Goal: Information Seeking & Learning: Check status

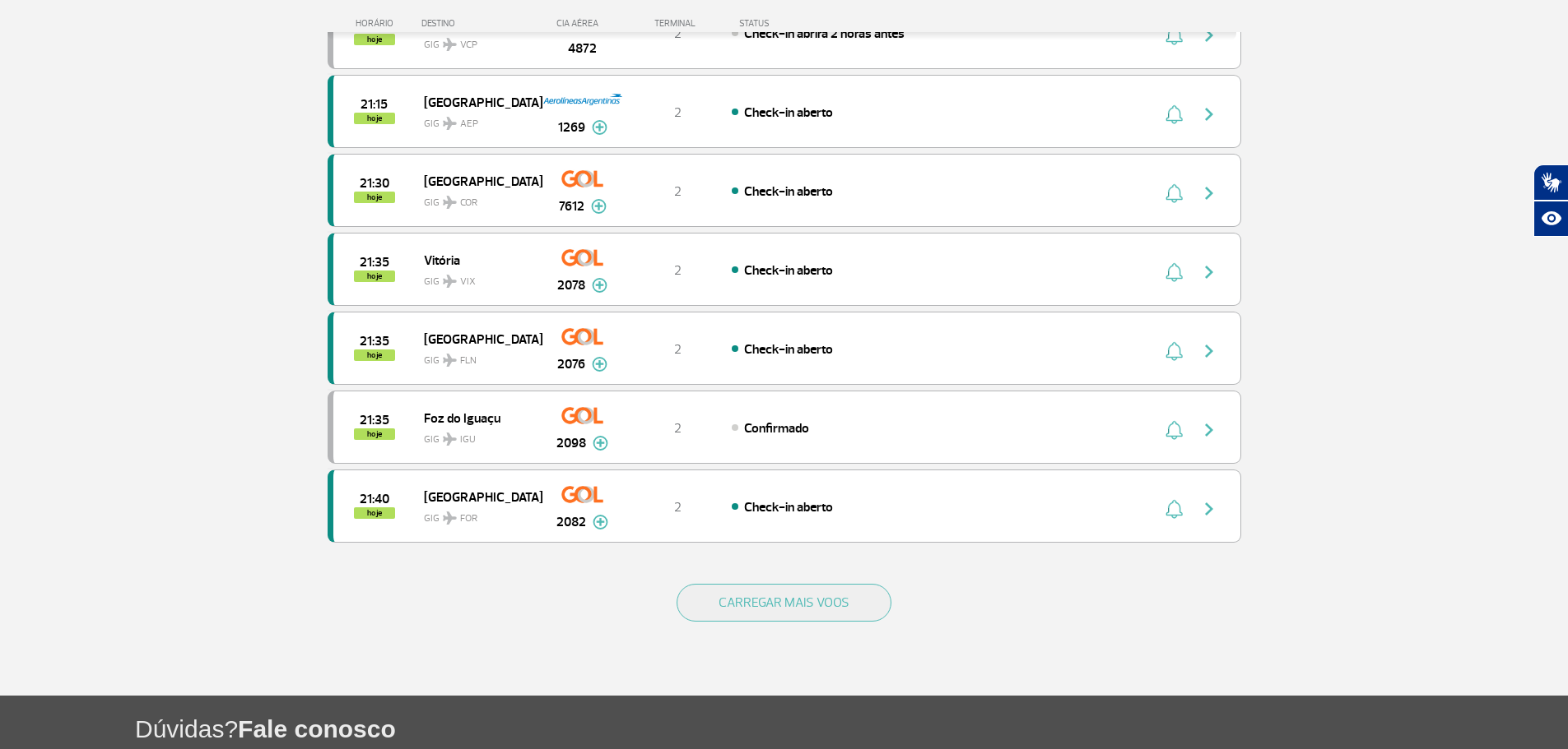
scroll to position [1316, 0]
click at [844, 582] on div "CARREGAR MAIS VOOS" at bounding box center [784, 628] width 914 height 132
click at [849, 592] on button "CARREGAR MAIS VOOS" at bounding box center [784, 602] width 215 height 37
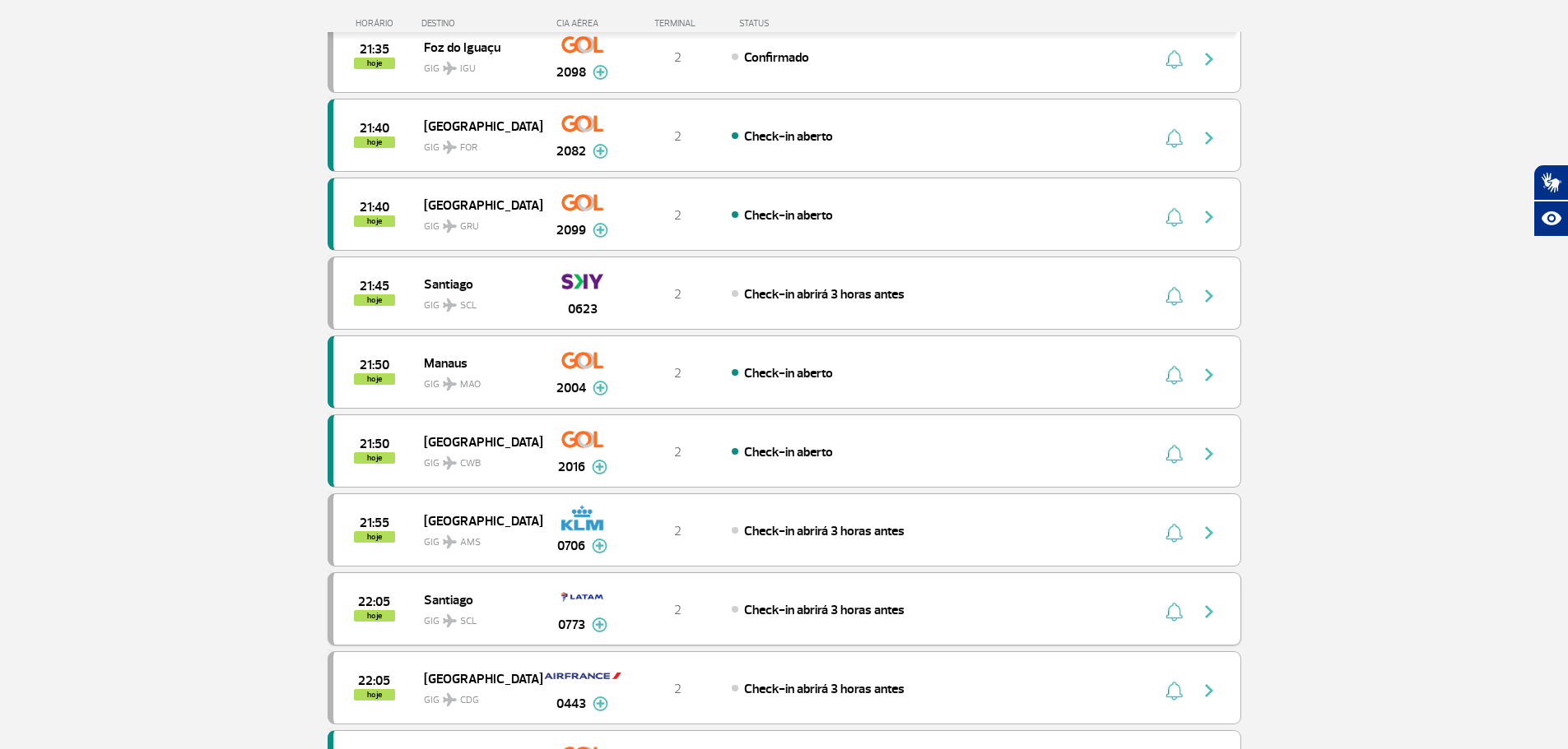
scroll to position [1891, 0]
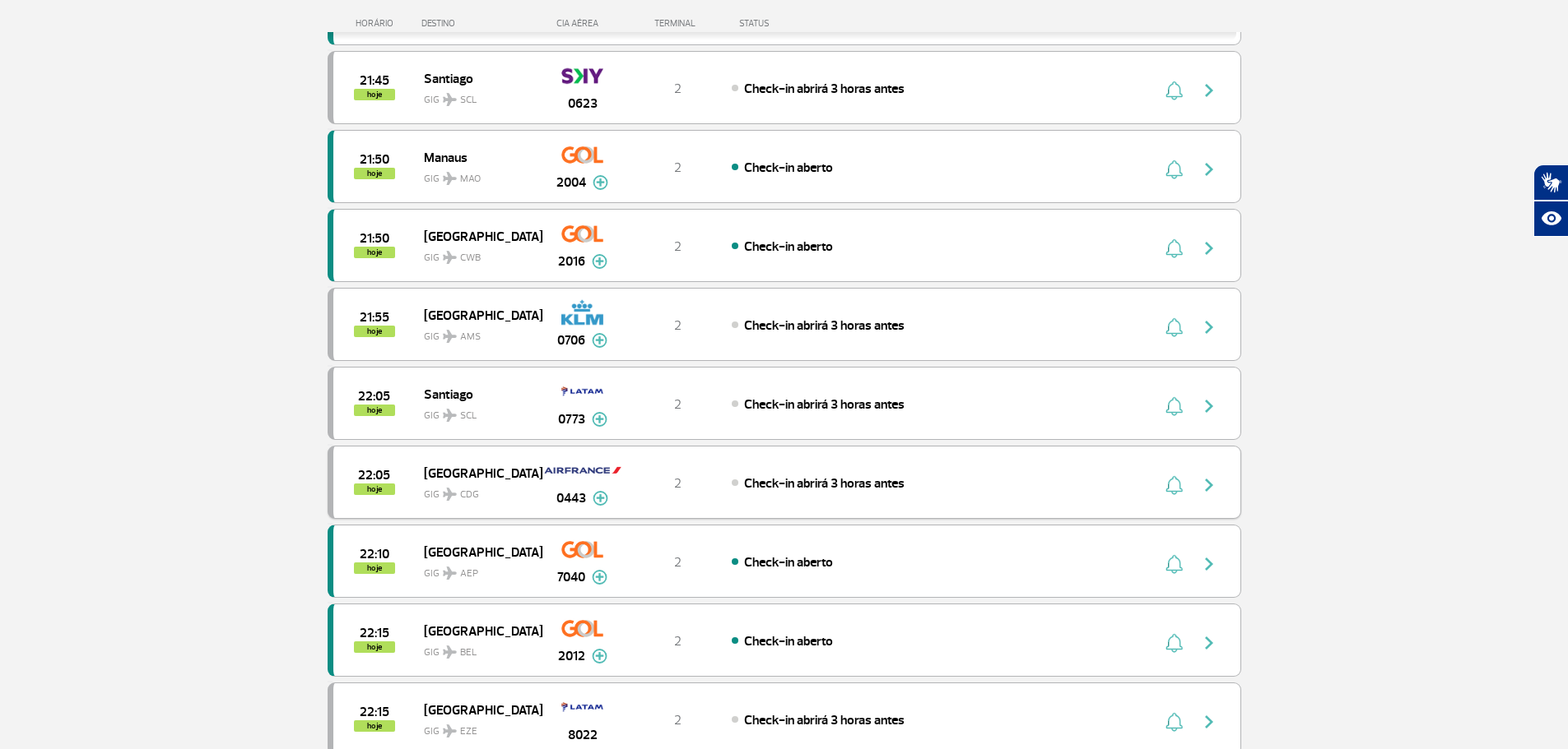
click at [777, 466] on div "22:05 hoje Paris GIG CDG 0443 2 Check-in abrirá 3 horas antes Parcerias: China …" at bounding box center [784, 482] width 914 height 73
click at [790, 477] on span "Check-in abrirá 3 horas antes" at bounding box center [824, 484] width 160 height 17
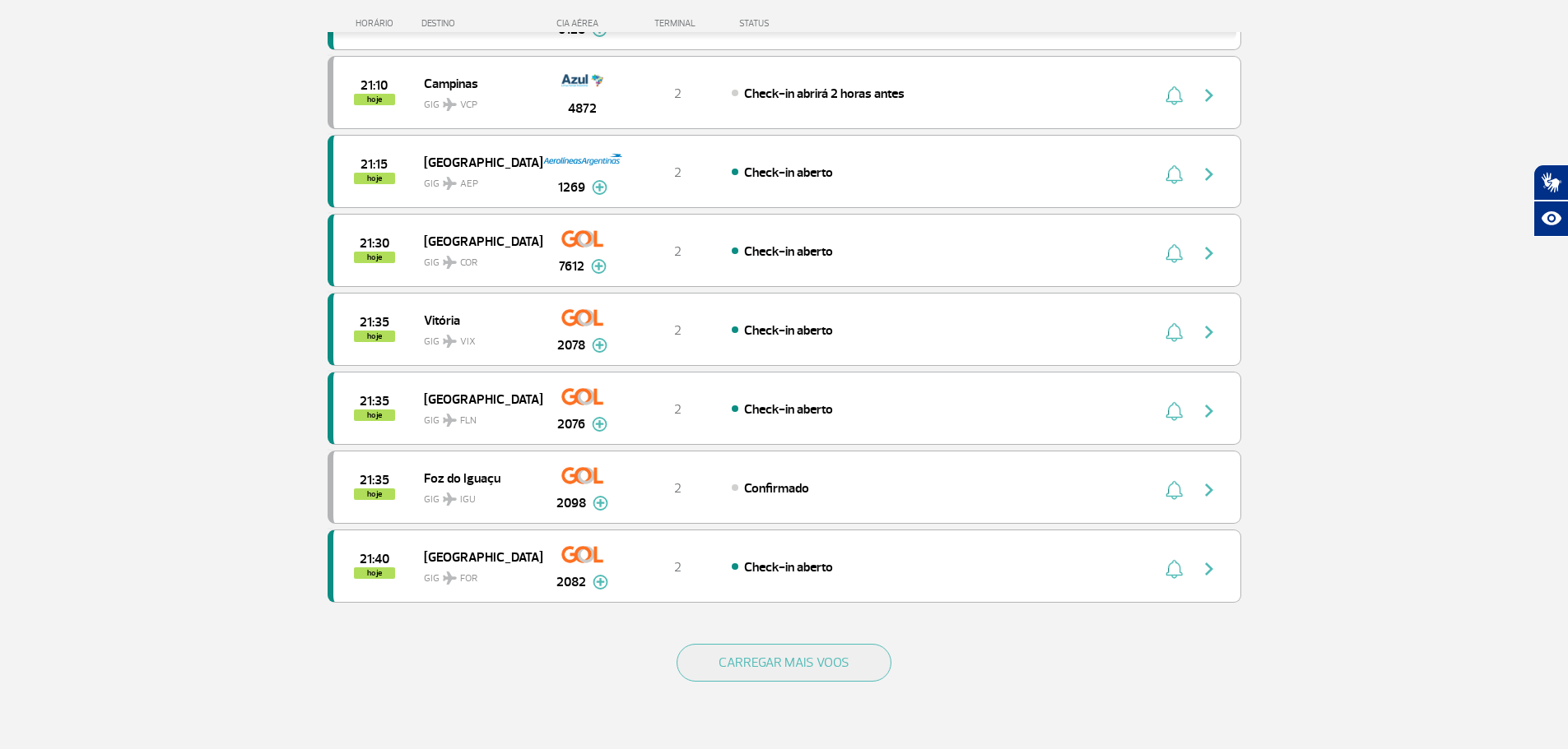
scroll to position [1479, 0]
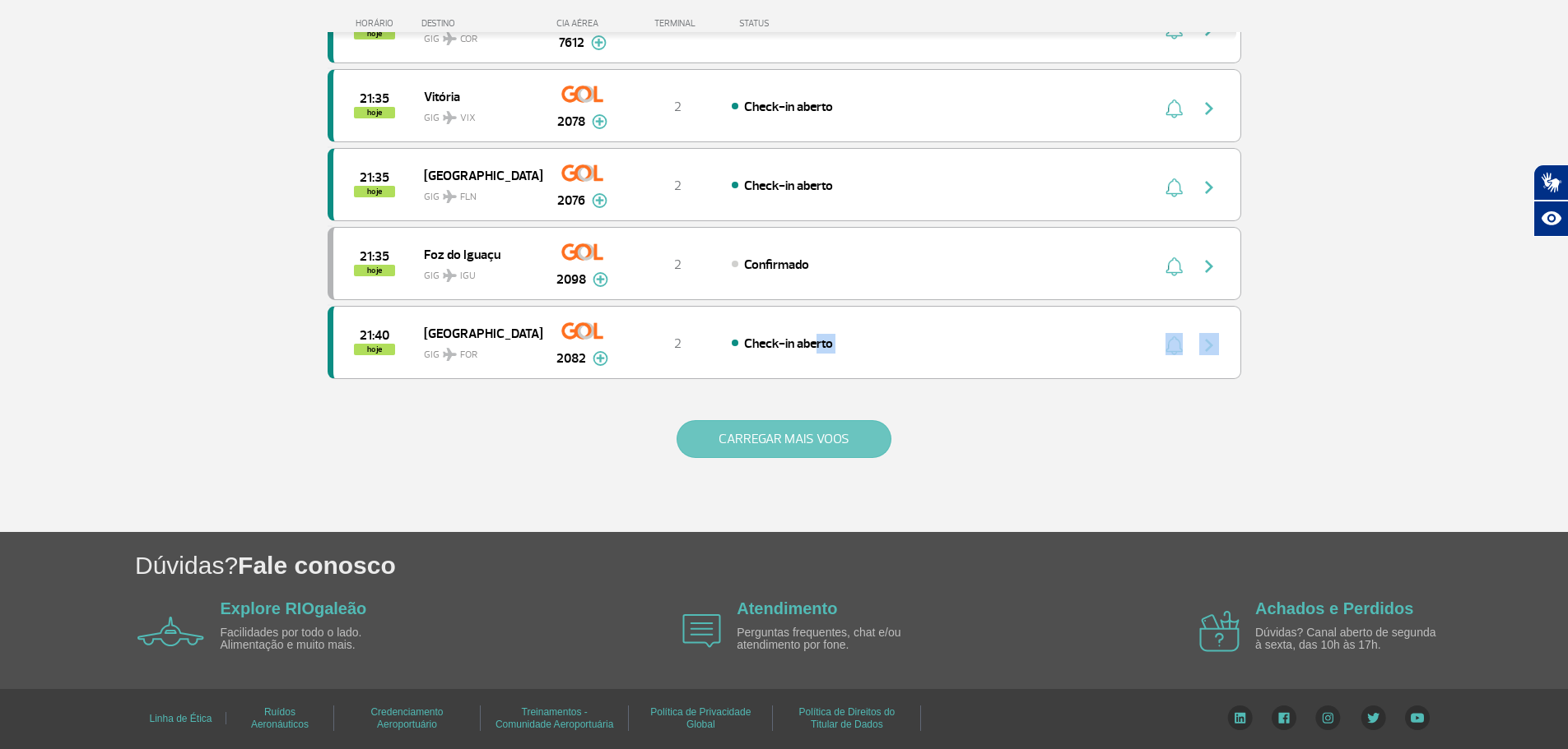
drag, startPoint x: 819, startPoint y: 409, endPoint x: 824, endPoint y: 422, distance: 13.9
click at [824, 422] on button "CARREGAR MAIS VOOS" at bounding box center [784, 438] width 215 height 37
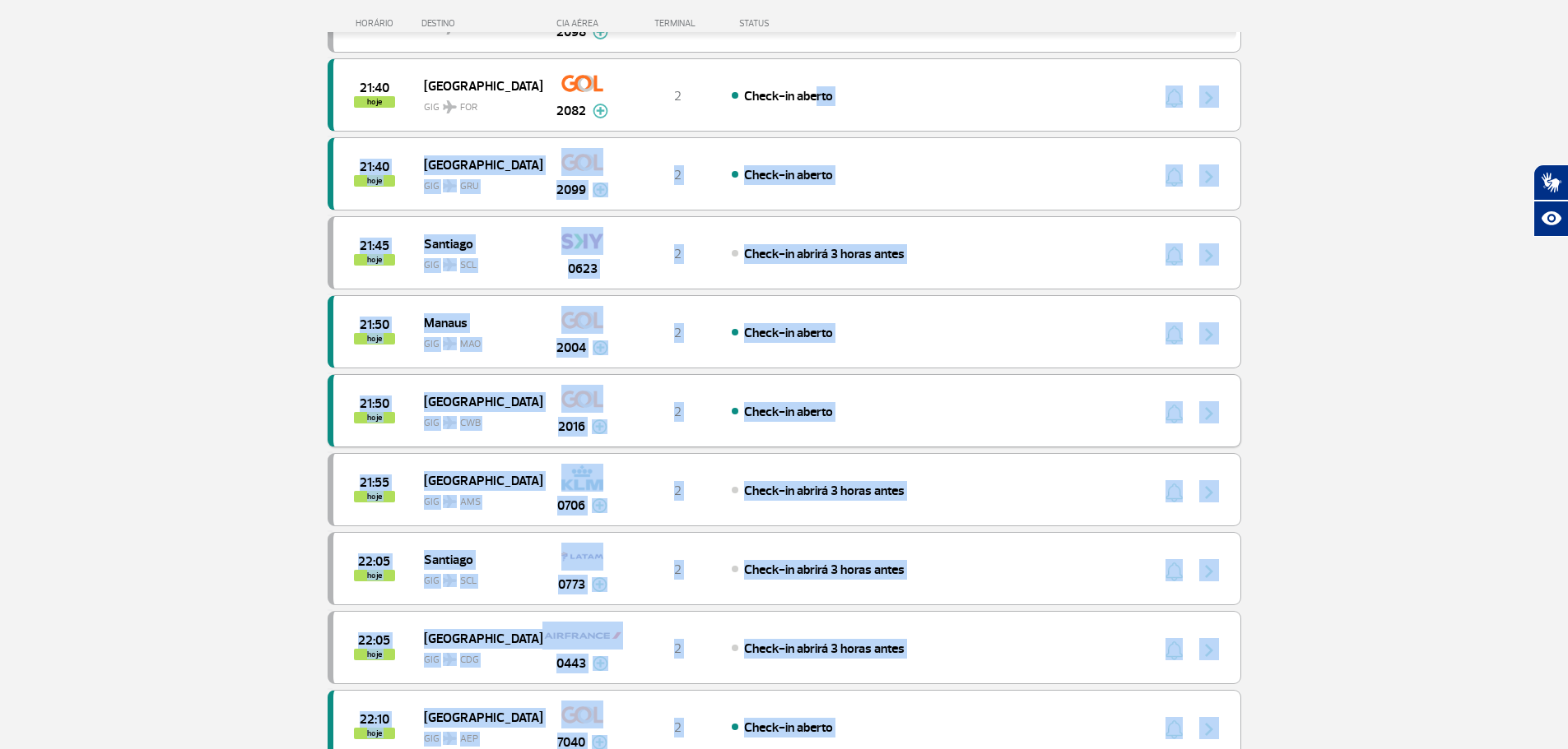
scroll to position [1972, 0]
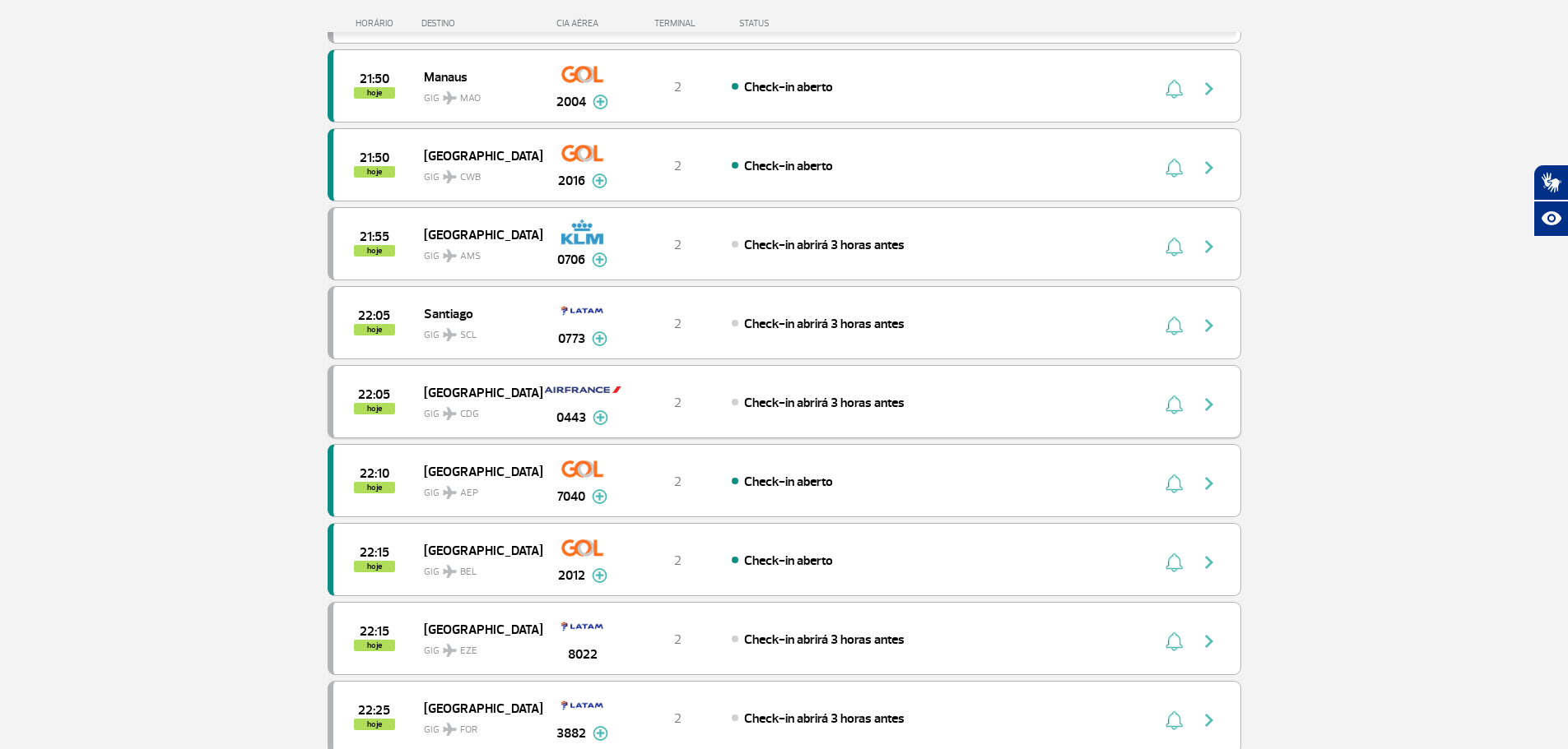
click at [901, 407] on span "Check-in abrirá 3 horas antes" at bounding box center [824, 403] width 160 height 17
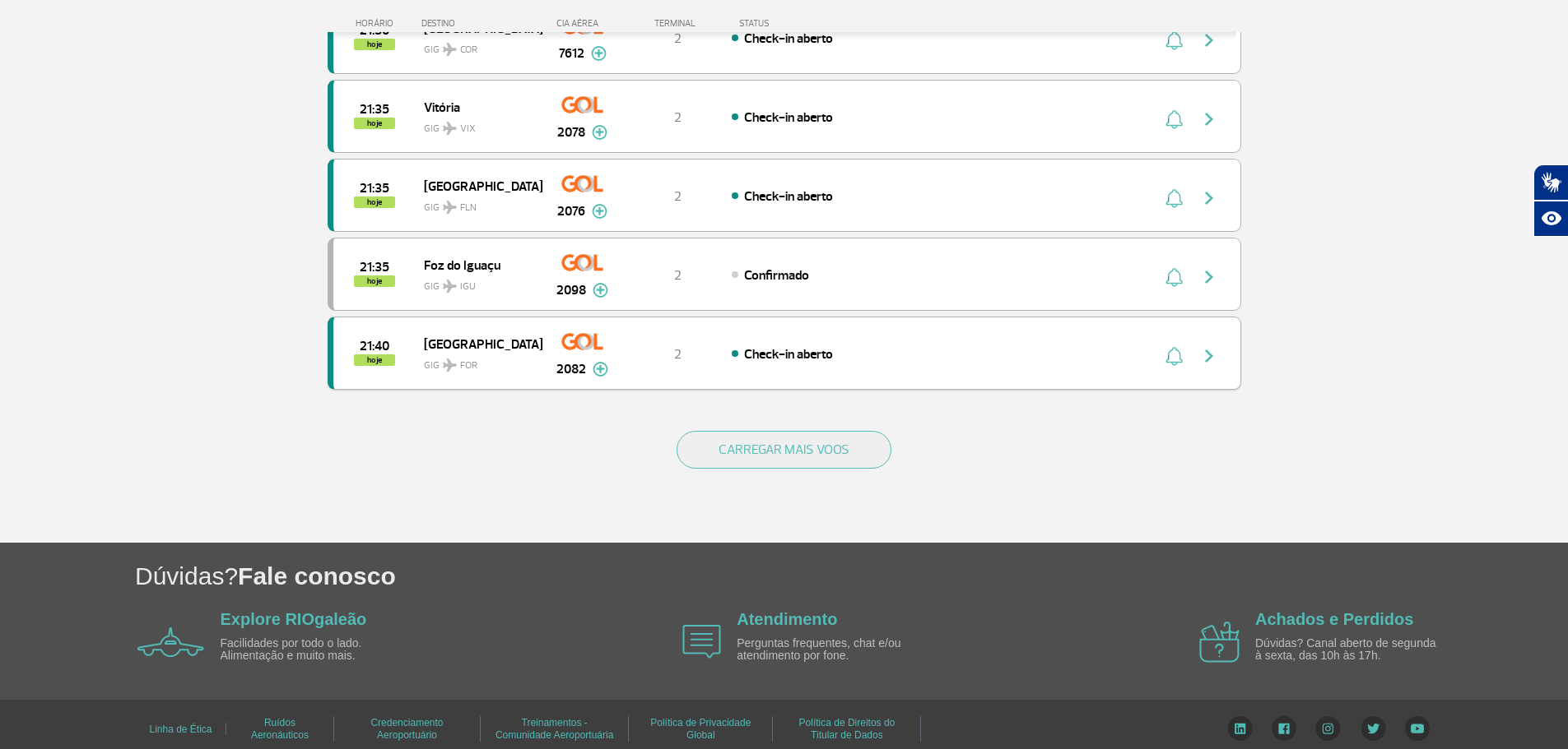
scroll to position [1479, 0]
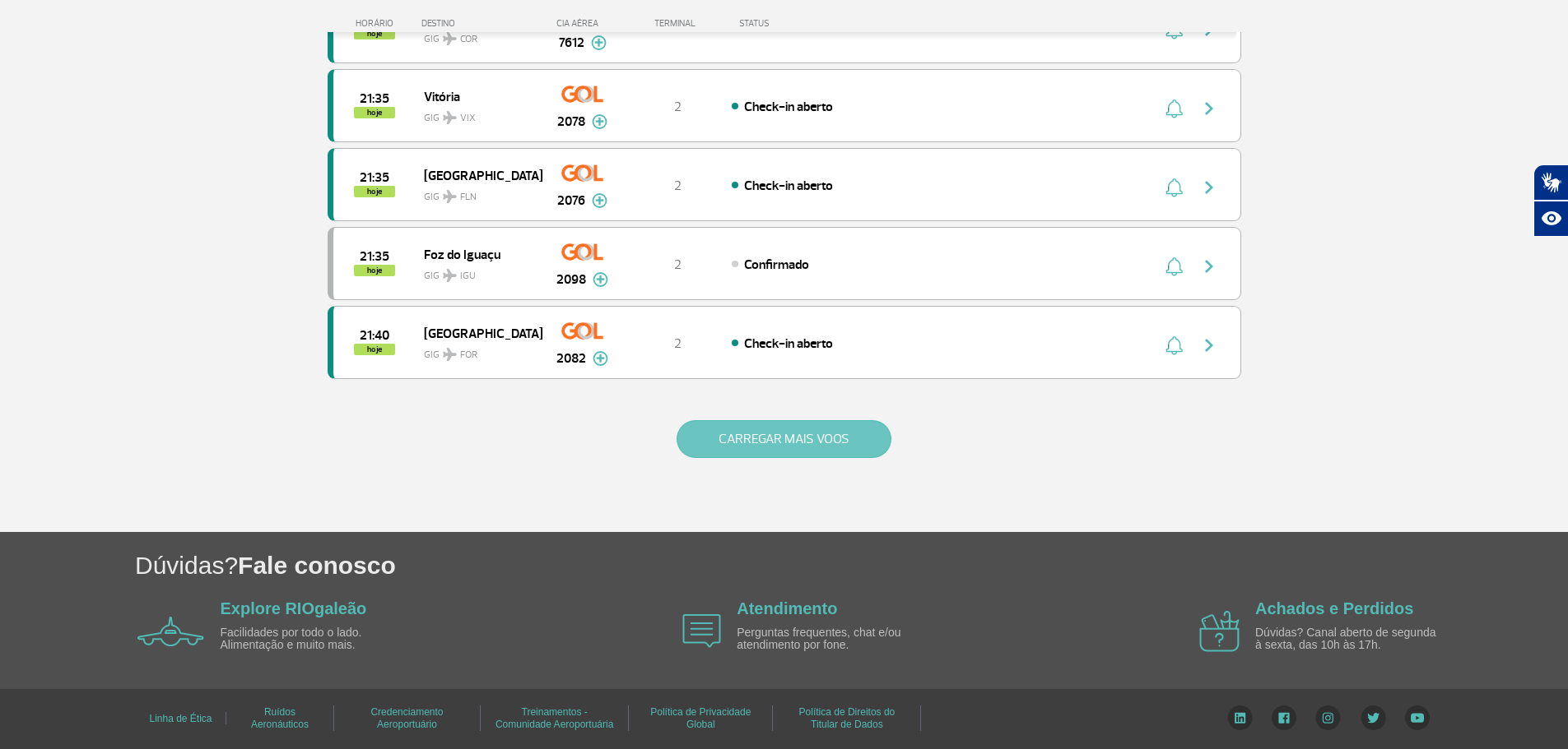
click at [746, 437] on button "CARREGAR MAIS VOOS" at bounding box center [784, 438] width 215 height 37
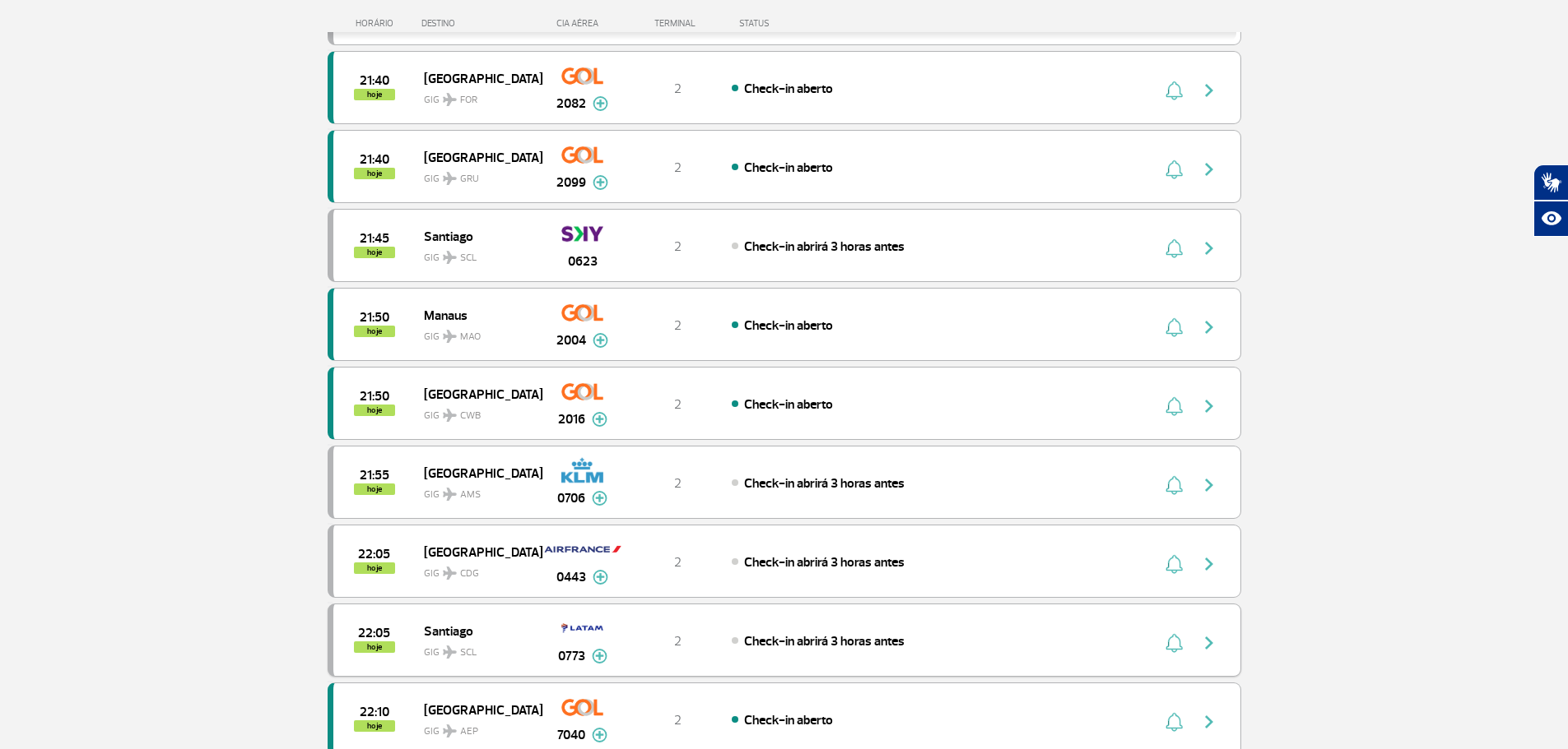
scroll to position [1890, 0]
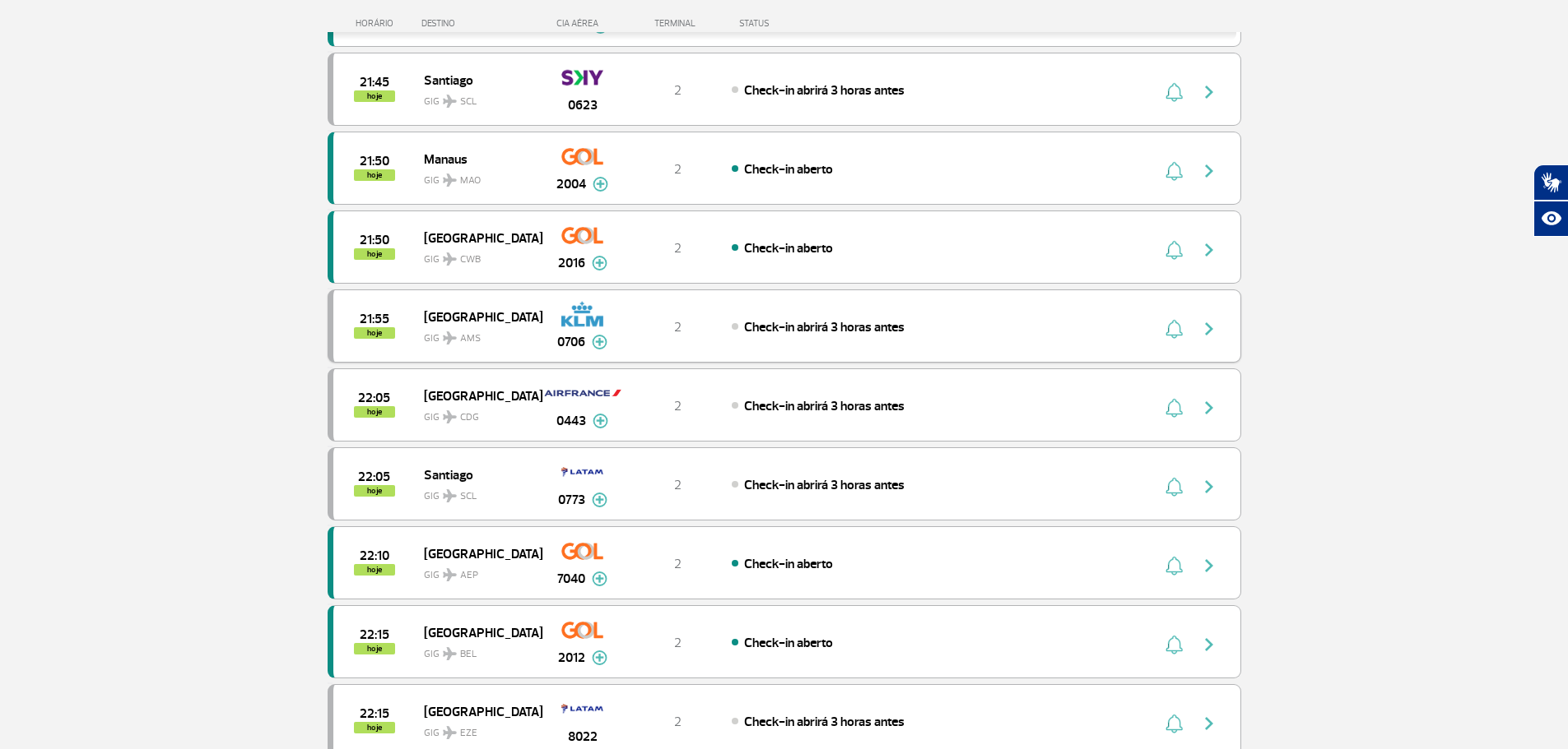
click at [844, 319] on span "Check-in abrirá 3 horas antes" at bounding box center [824, 327] width 160 height 17
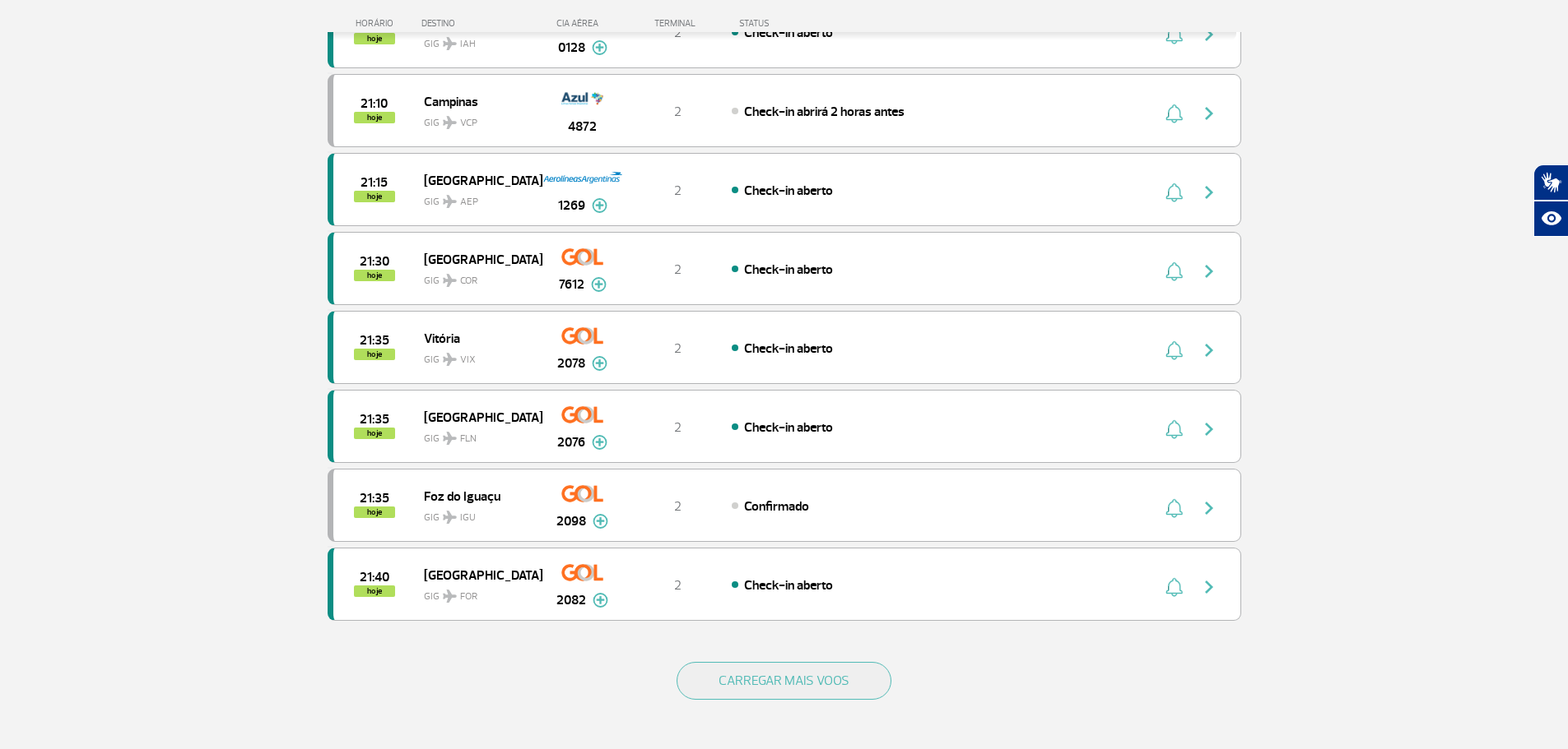
scroll to position [1479, 0]
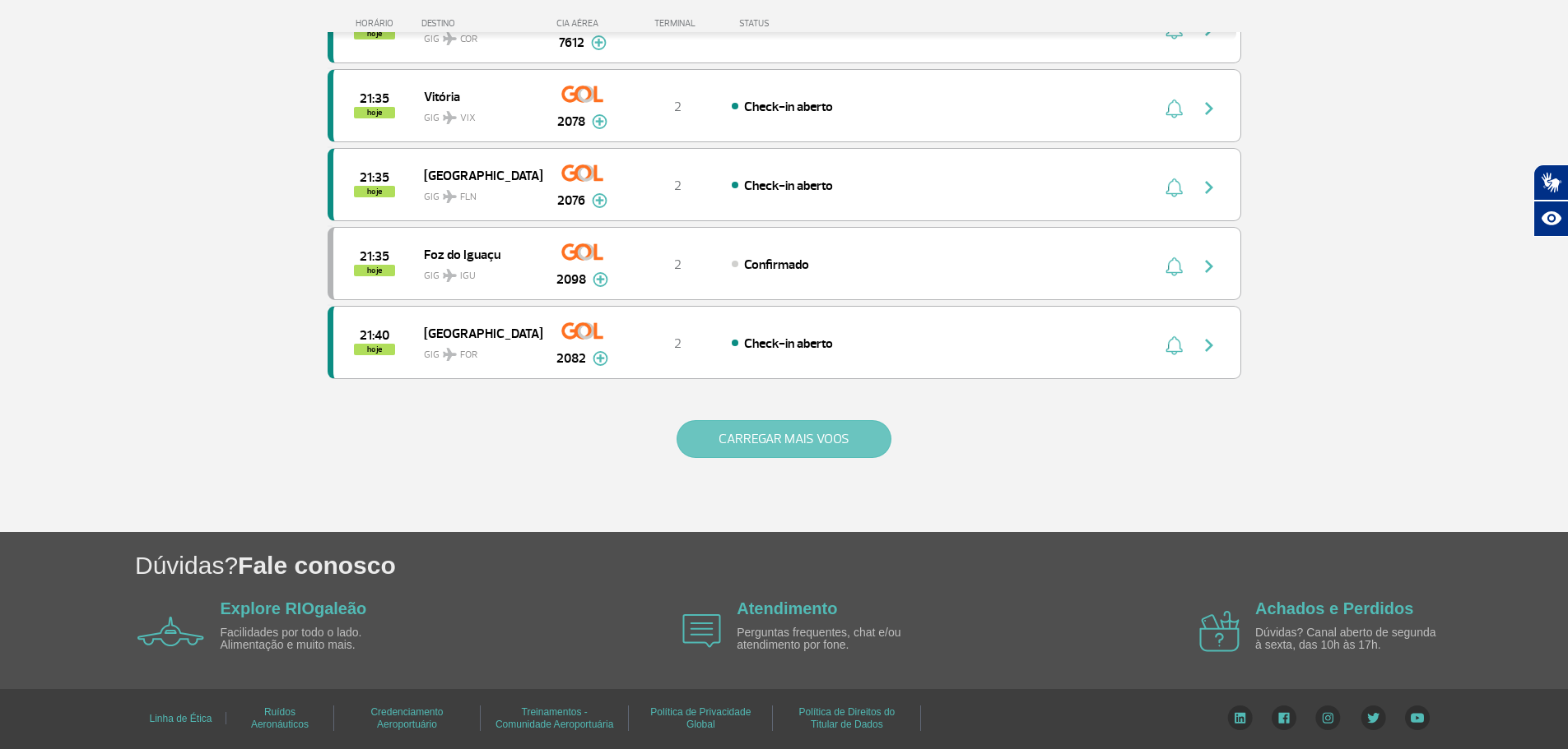
click at [719, 425] on button "CARREGAR MAIS VOOS" at bounding box center [784, 438] width 215 height 37
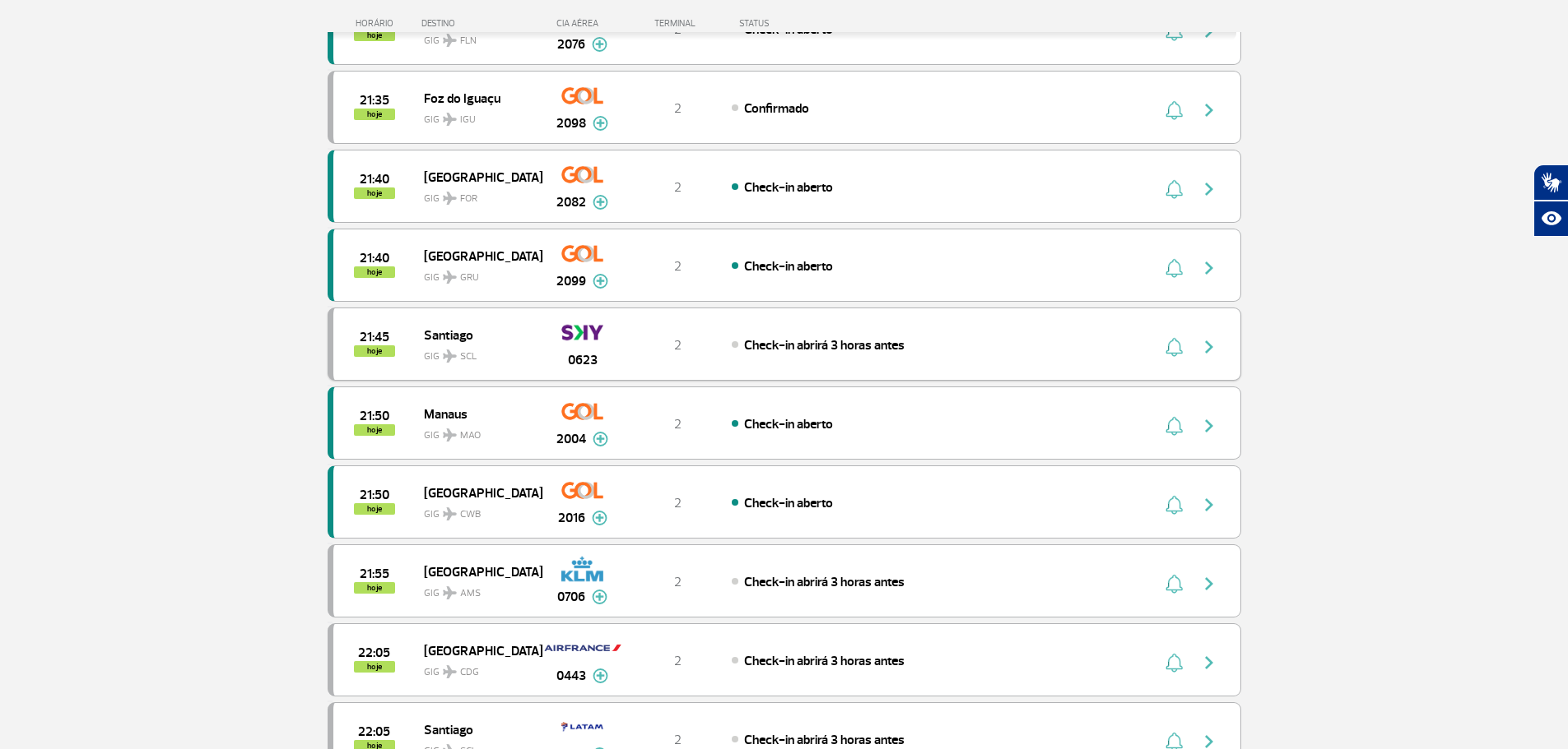
scroll to position [1808, 0]
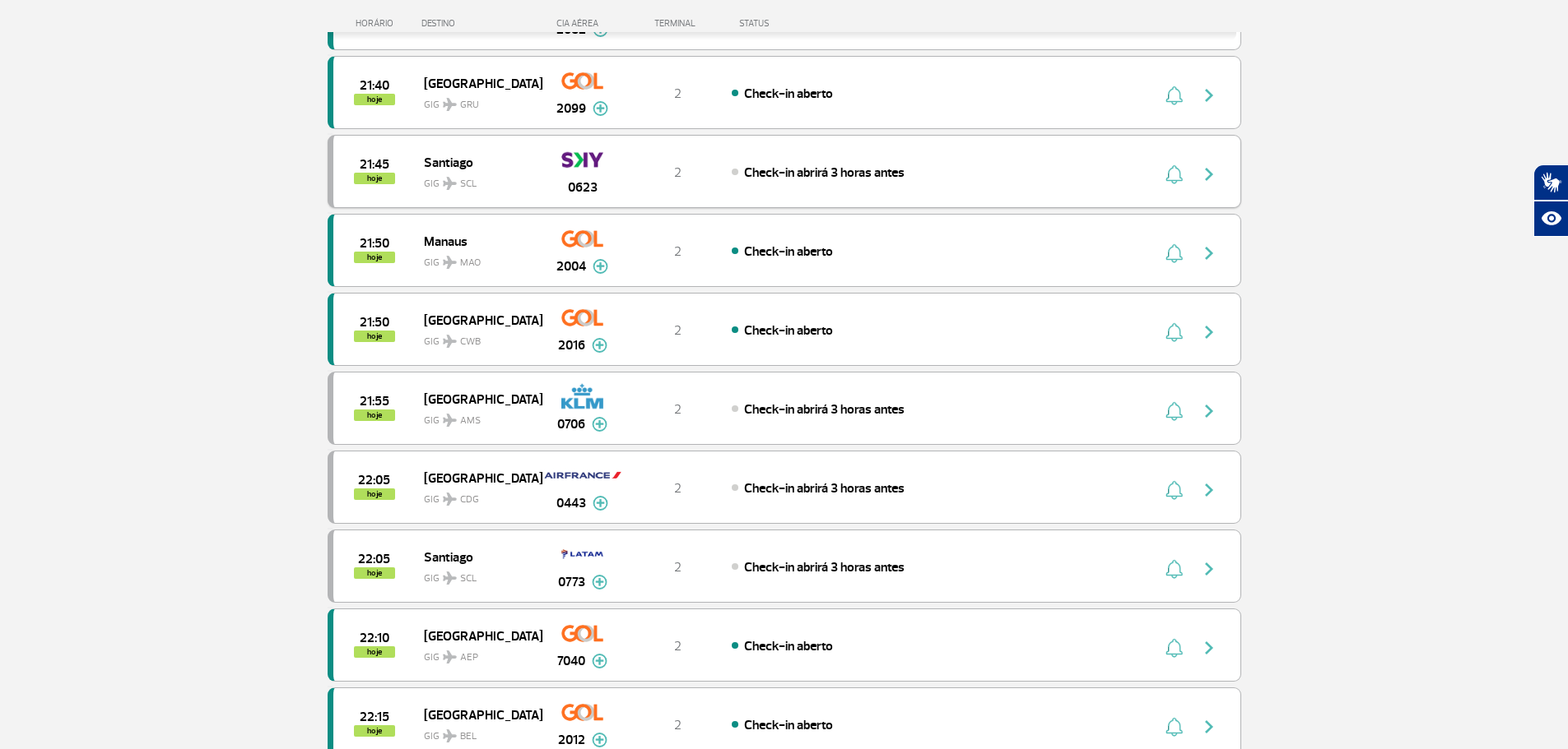
click at [773, 167] on span "Check-in abrirá 3 horas antes" at bounding box center [824, 172] width 160 height 17
